Goal: Complete application form

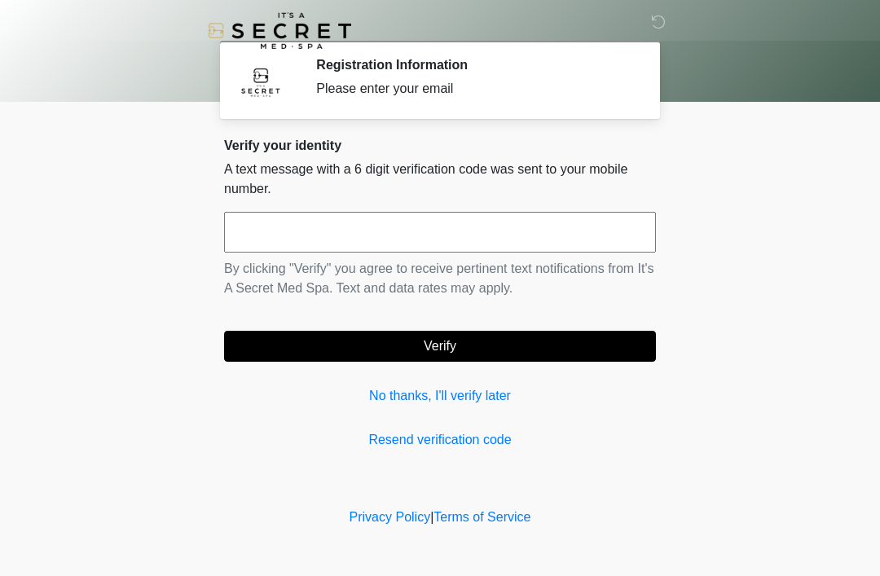
click at [307, 226] on input "text" at bounding box center [440, 232] width 432 height 41
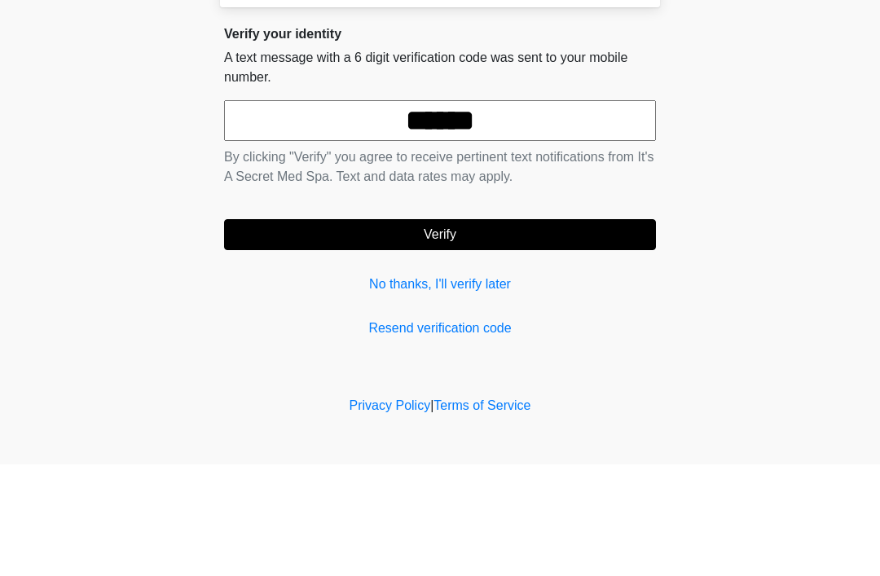
type input "******"
click at [445, 331] on button "Verify" at bounding box center [440, 346] width 432 height 31
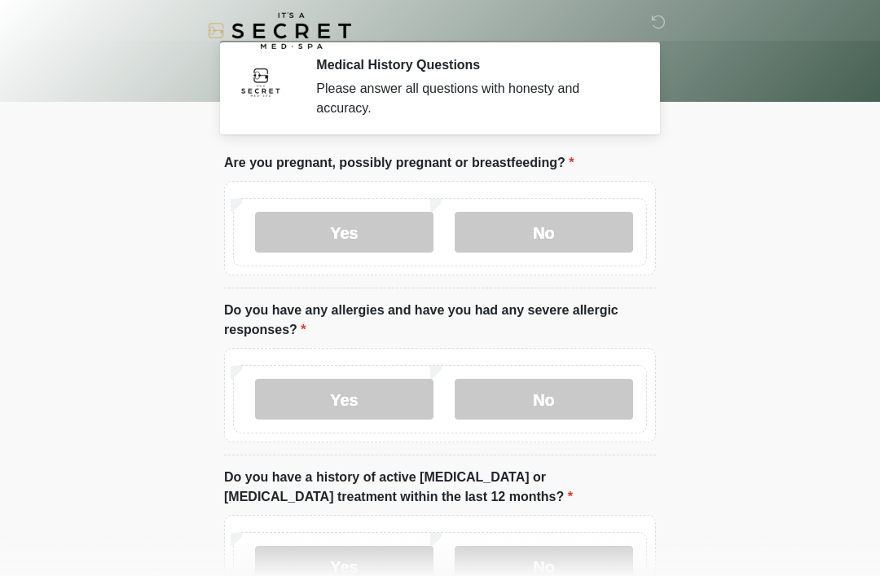
click at [530, 221] on label "No" at bounding box center [544, 232] width 178 height 41
click at [509, 398] on label "No" at bounding box center [544, 399] width 178 height 41
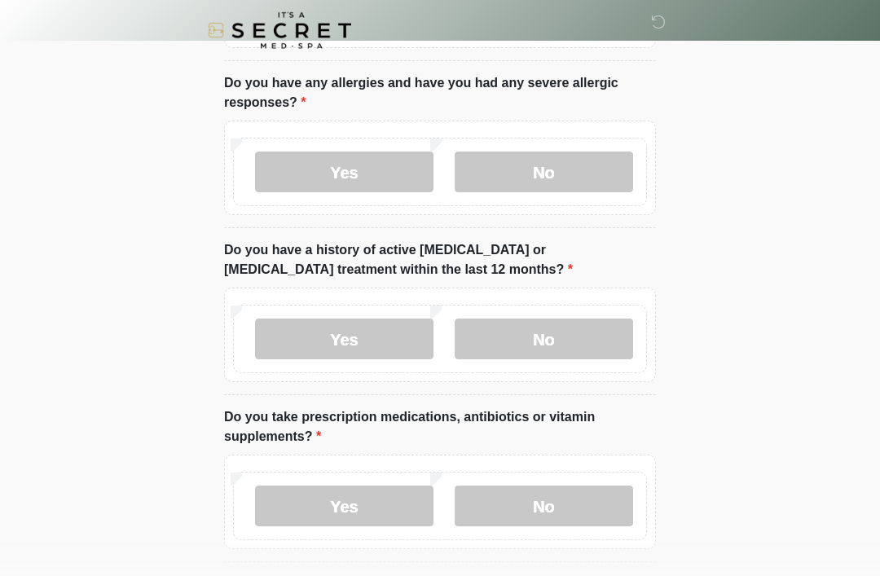
click at [550, 333] on label "No" at bounding box center [544, 339] width 178 height 41
click at [539, 505] on label "No" at bounding box center [544, 506] width 178 height 41
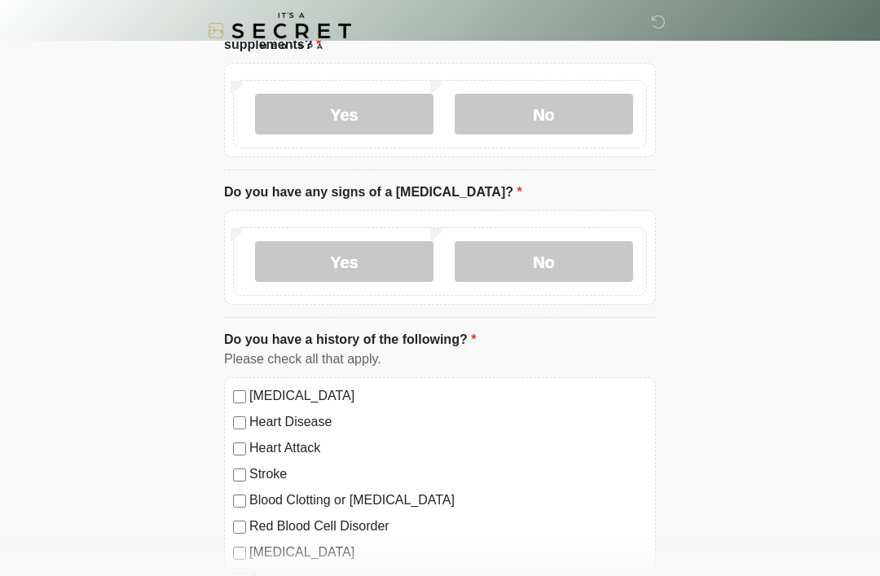
scroll to position [628, 0]
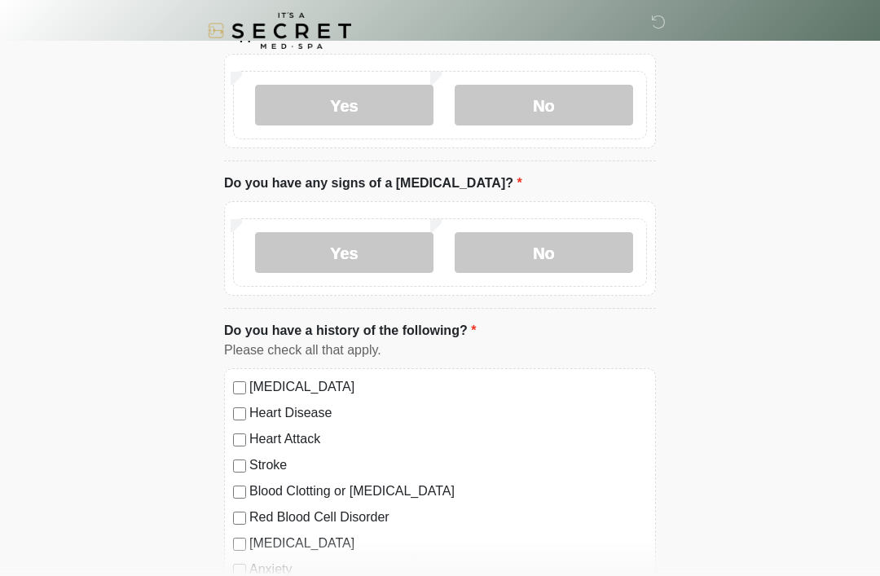
click at [534, 241] on label "No" at bounding box center [544, 252] width 178 height 41
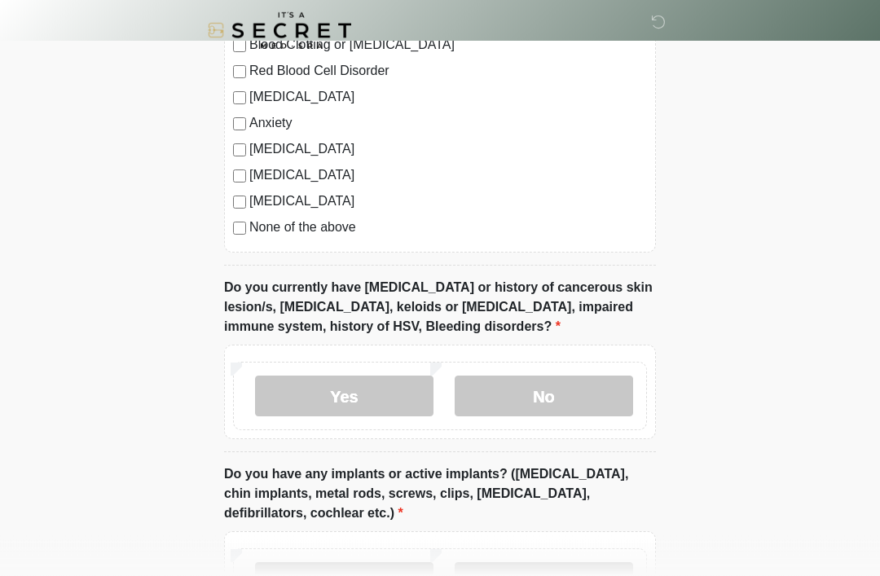
scroll to position [1080, 0]
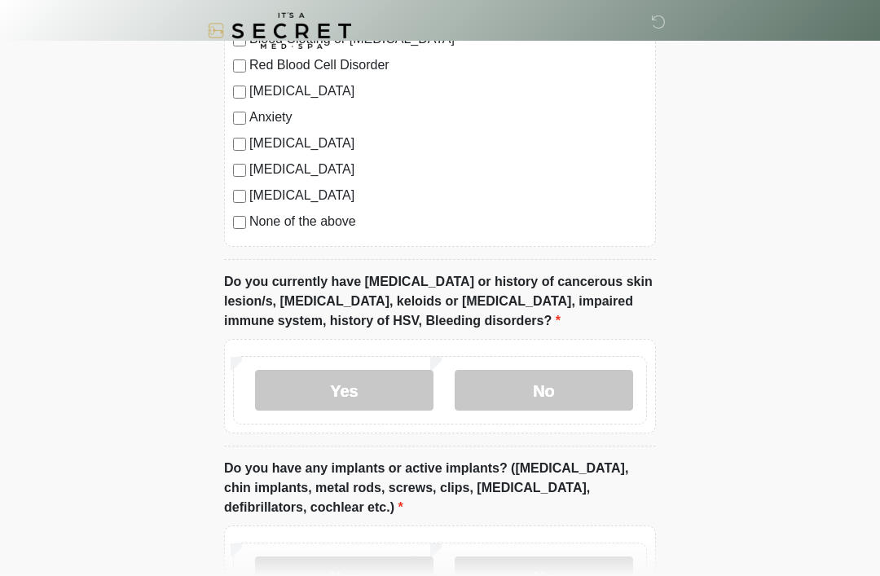
click at [534, 390] on label "No" at bounding box center [544, 390] width 178 height 41
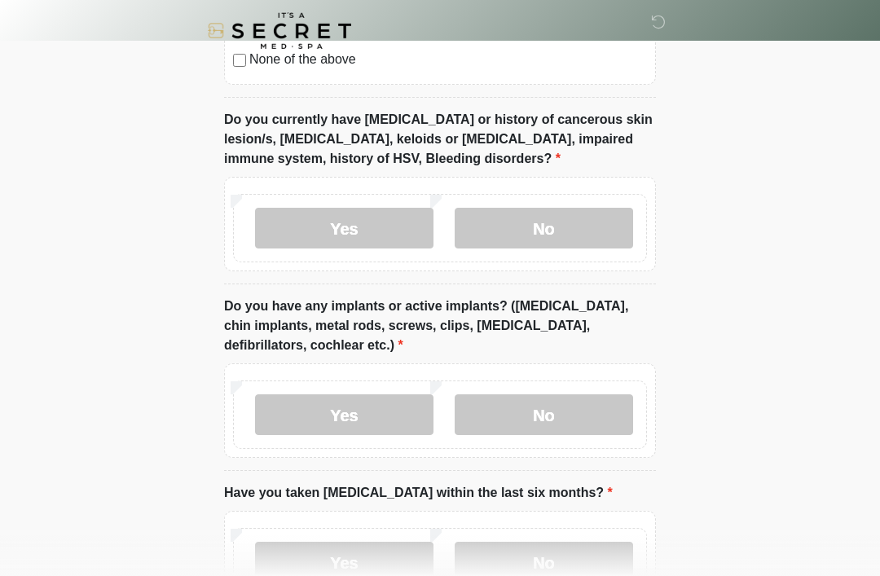
scroll to position [1248, 0]
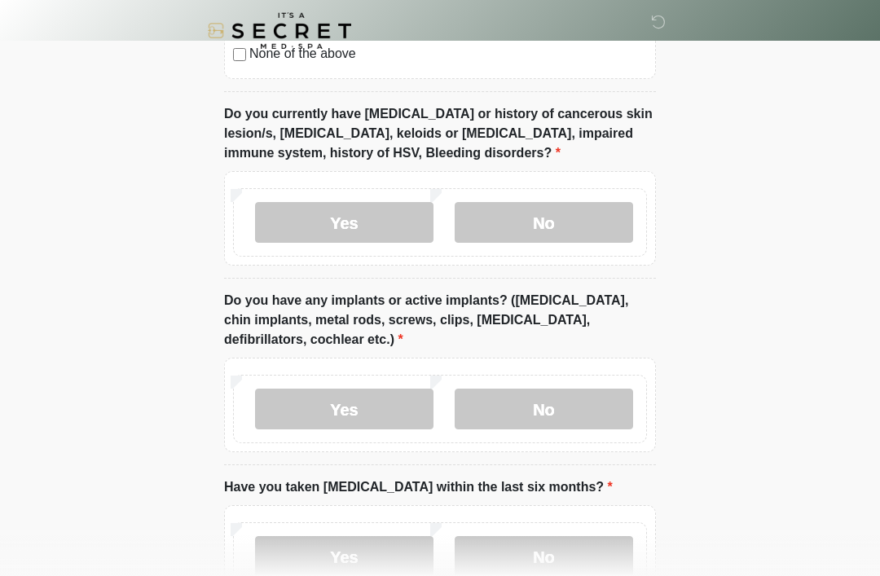
click at [539, 420] on label "No" at bounding box center [544, 409] width 178 height 41
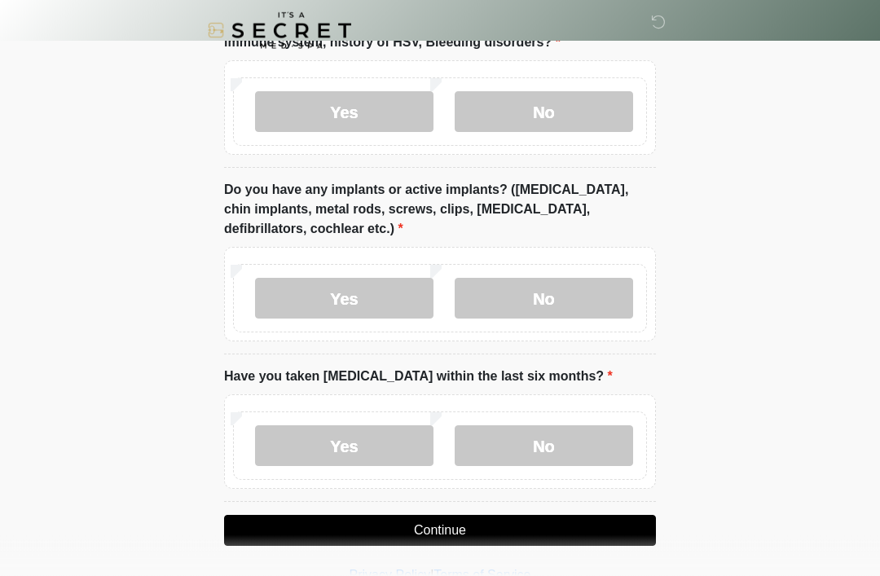
scroll to position [1361, 0]
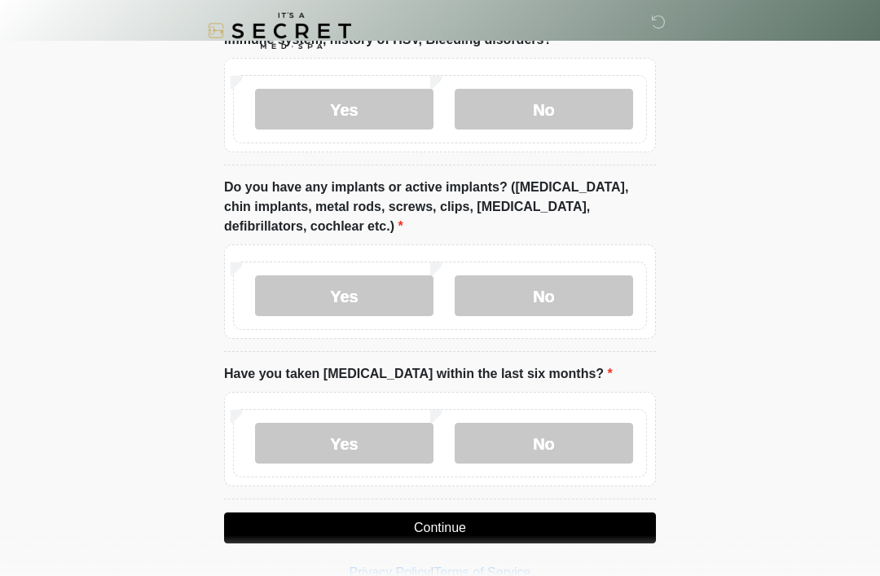
click at [534, 440] on label "No" at bounding box center [544, 443] width 178 height 41
click at [424, 519] on button "Continue" at bounding box center [440, 527] width 432 height 31
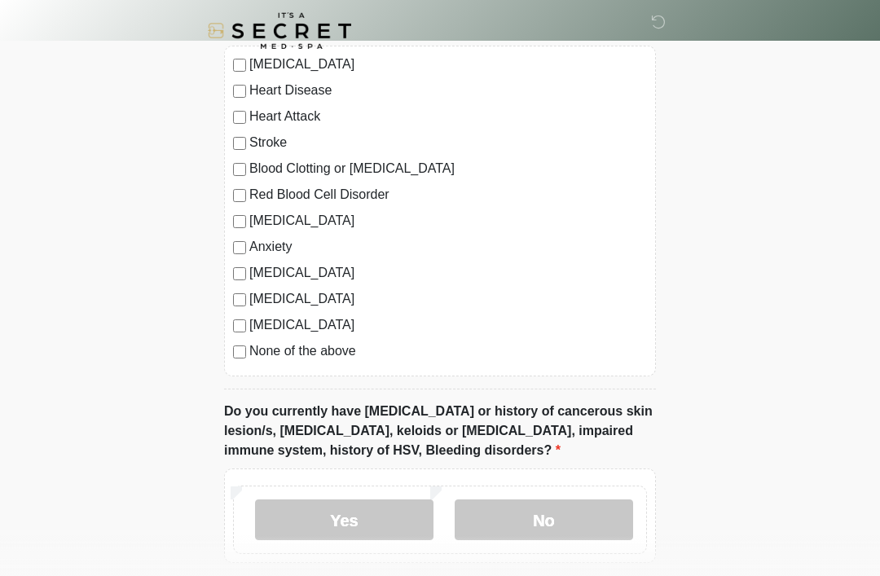
scroll to position [0, 0]
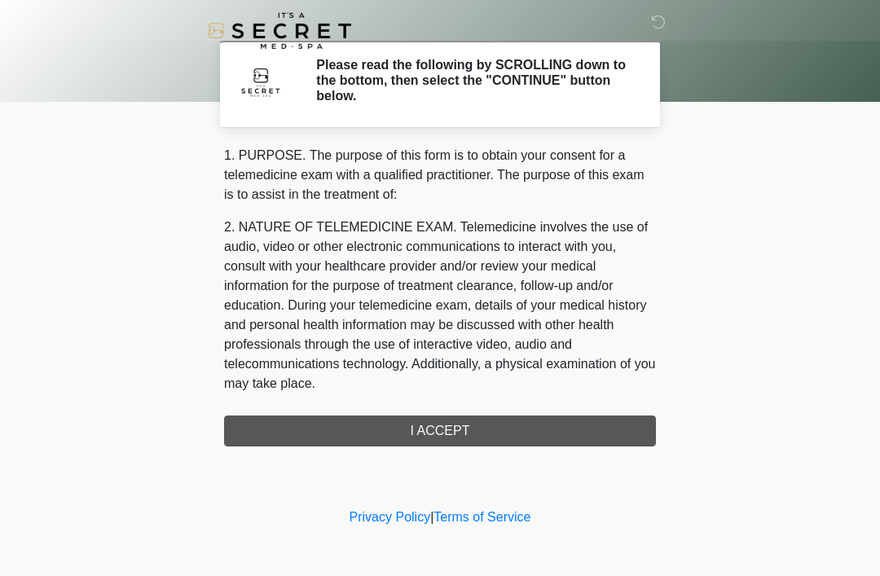
click at [432, 425] on div "1. PURPOSE. The purpose of this form is to obtain your consent for a telemedici…" at bounding box center [440, 296] width 432 height 301
click at [442, 428] on div "1. PURPOSE. The purpose of this form is to obtain your consent for a telemedici…" at bounding box center [440, 296] width 432 height 301
click at [429, 436] on div "1. PURPOSE. The purpose of this form is to obtain your consent for a telemedici…" at bounding box center [440, 296] width 432 height 301
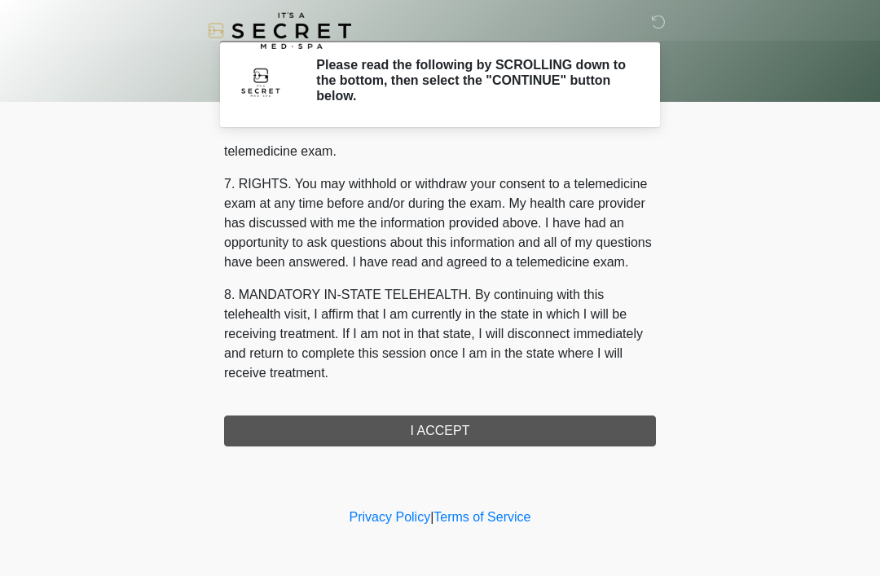
scroll to position [695, 0]
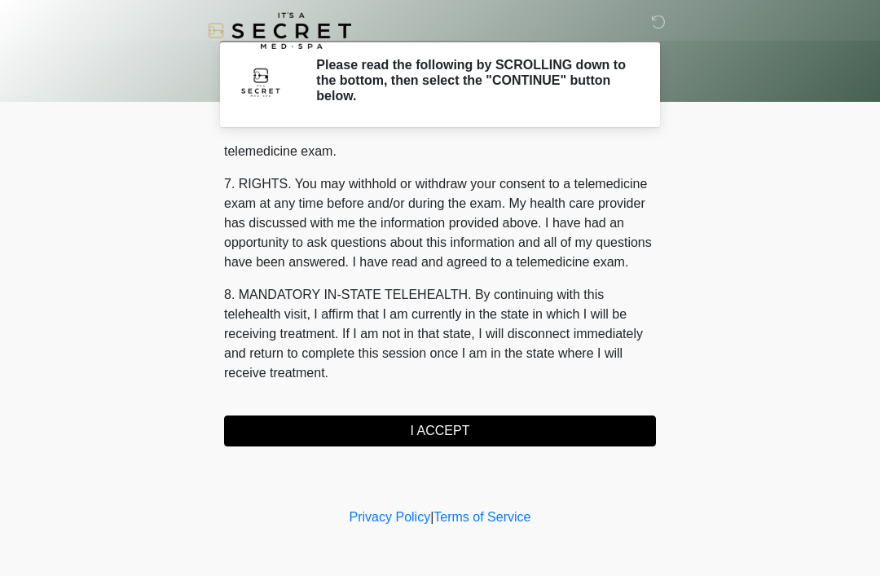
click at [446, 442] on button "I ACCEPT" at bounding box center [440, 431] width 432 height 31
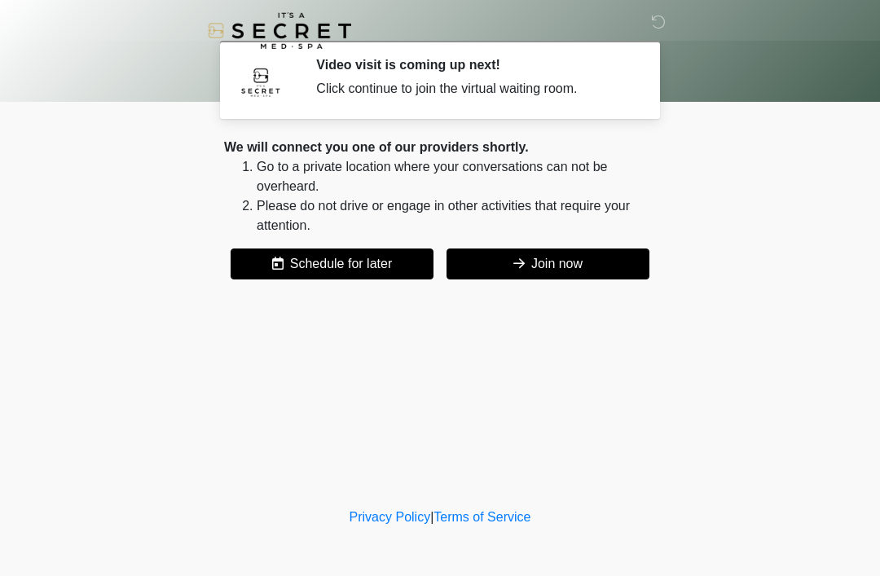
click at [561, 257] on button "Join now" at bounding box center [547, 263] width 203 height 31
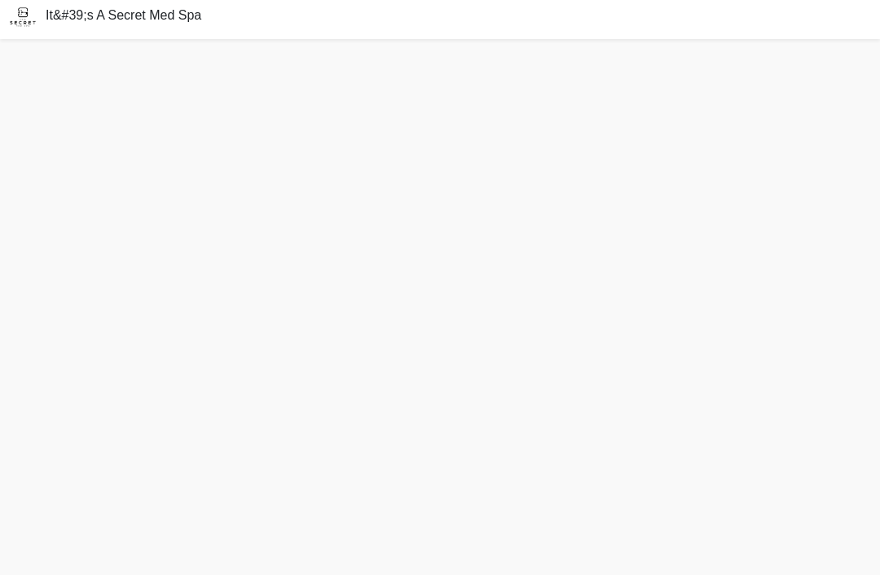
scroll to position [57, 0]
